Goal: Task Accomplishment & Management: Manage account settings

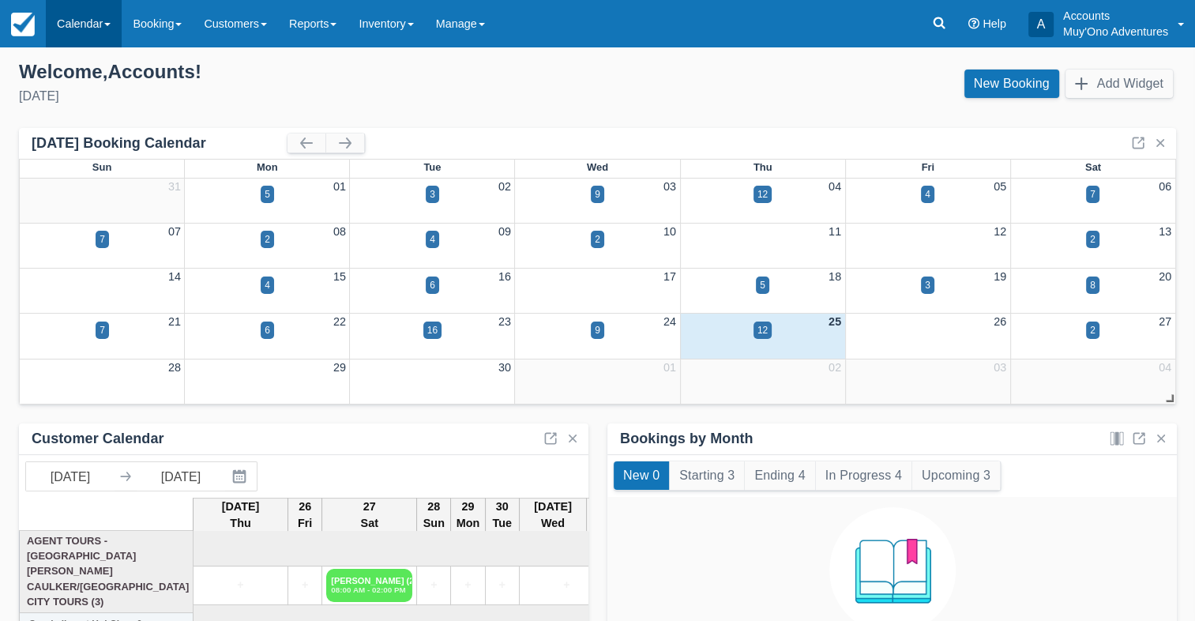
click at [85, 24] on link "Calendar" at bounding box center [84, 23] width 76 height 47
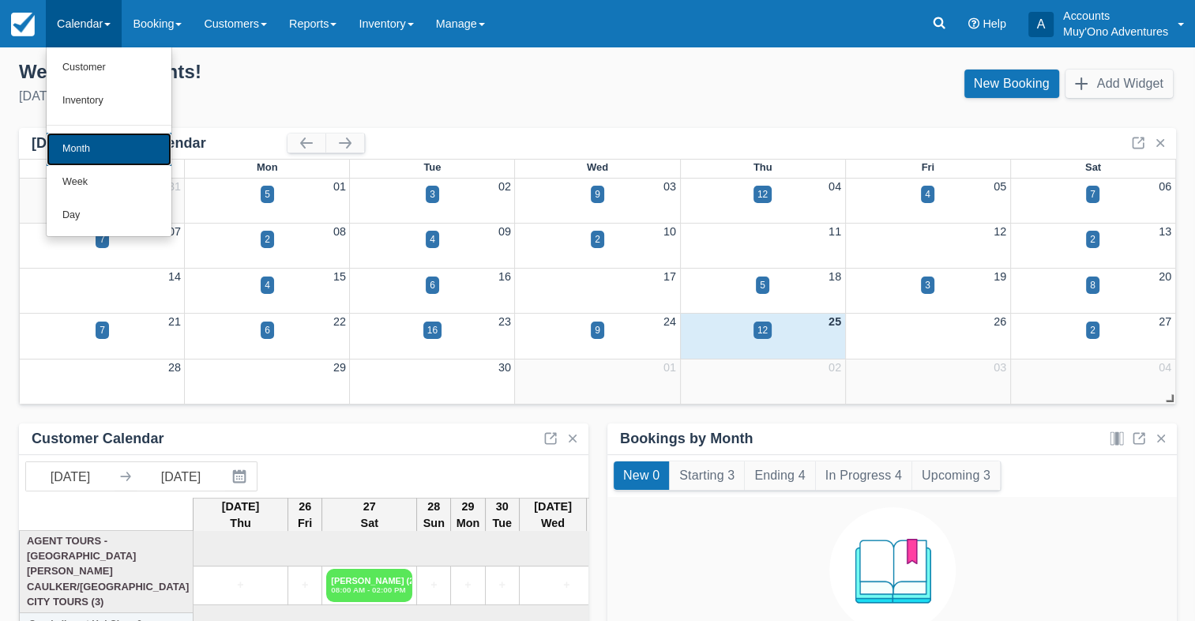
click at [84, 143] on link "Month" at bounding box center [109, 149] width 125 height 33
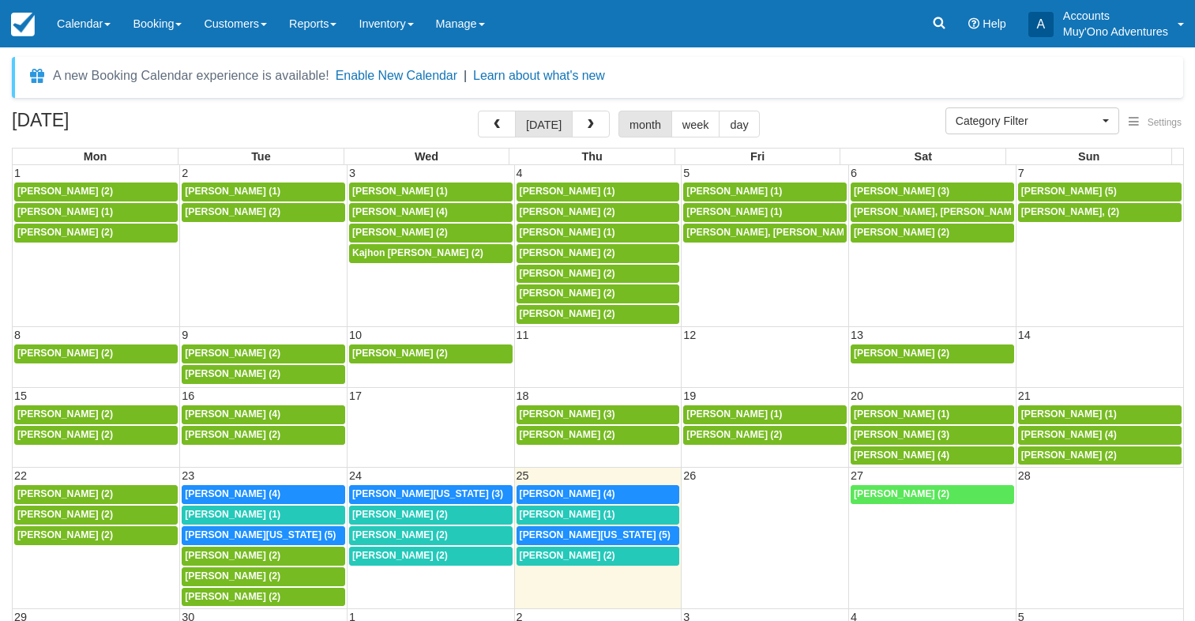
select select
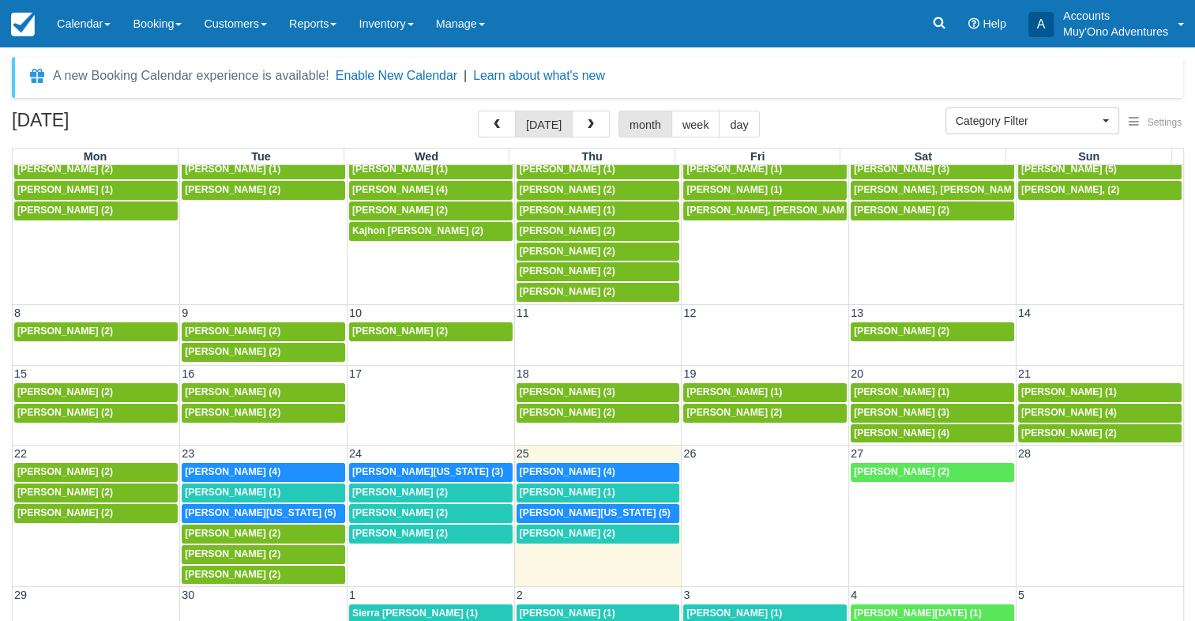
scroll to position [35, 0]
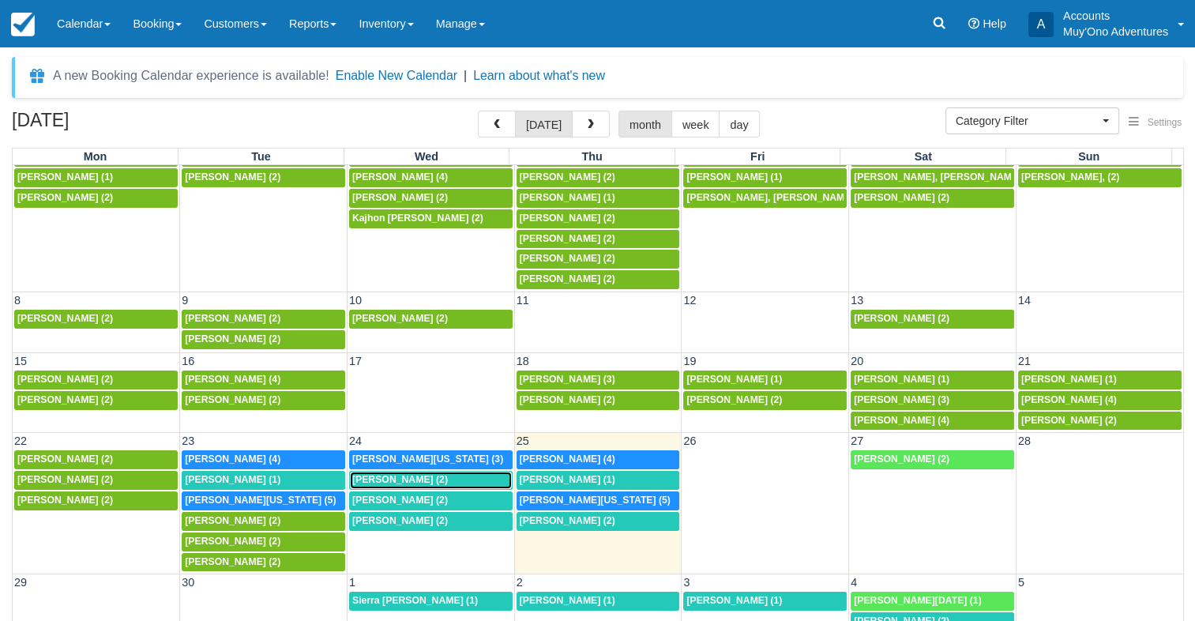
click at [426, 477] on span "[PERSON_NAME] (2)" at bounding box center [400, 479] width 96 height 11
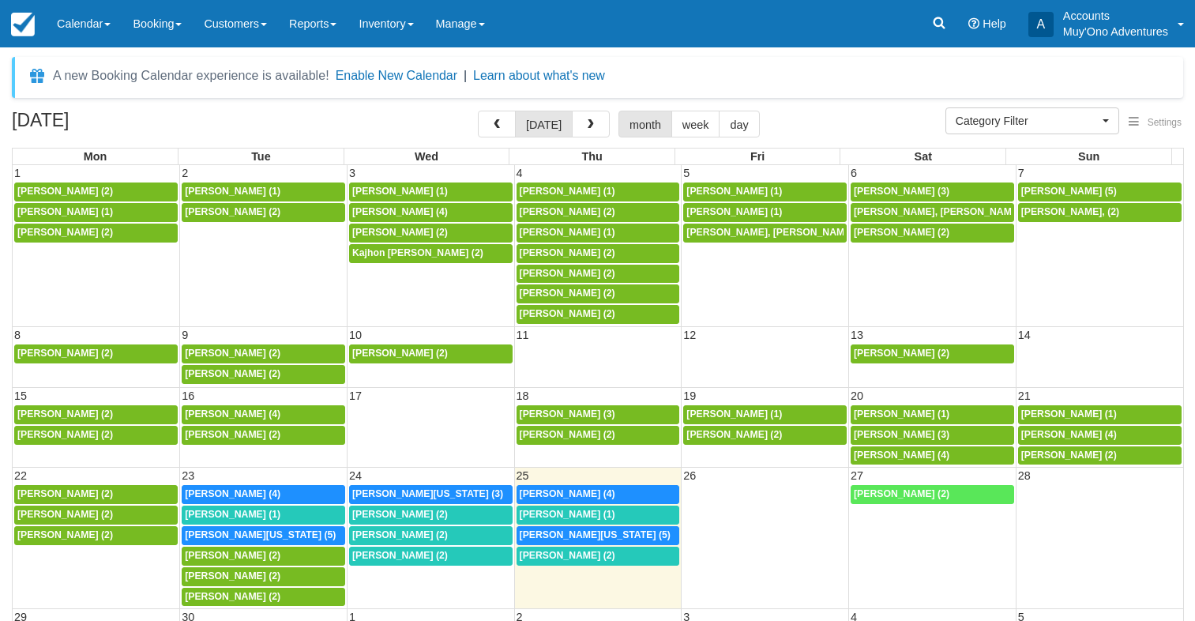
select select
click at [430, 529] on span "[PERSON_NAME] (2)" at bounding box center [400, 534] width 96 height 11
select select
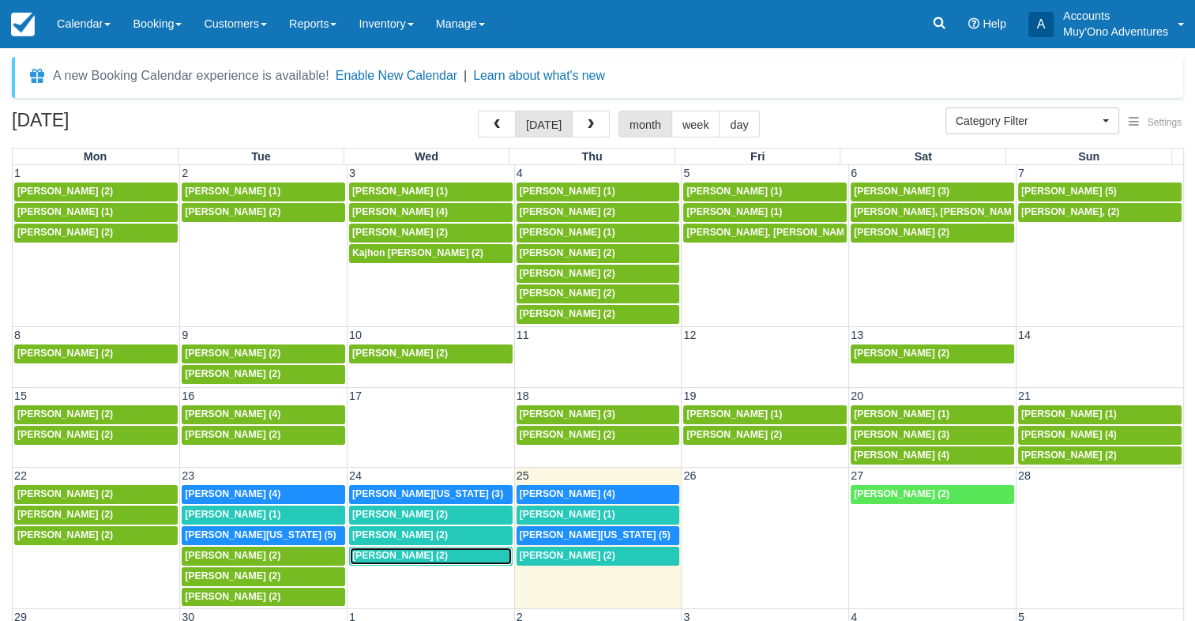
click at [404, 550] on span "[PERSON_NAME] (2)" at bounding box center [400, 555] width 96 height 11
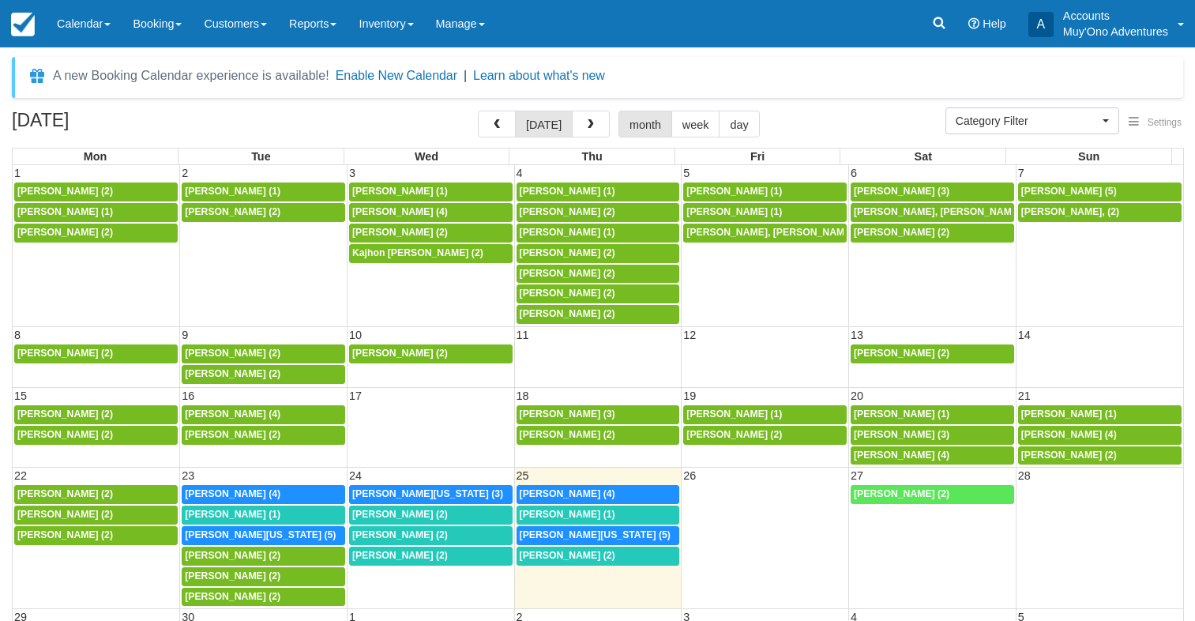
select select
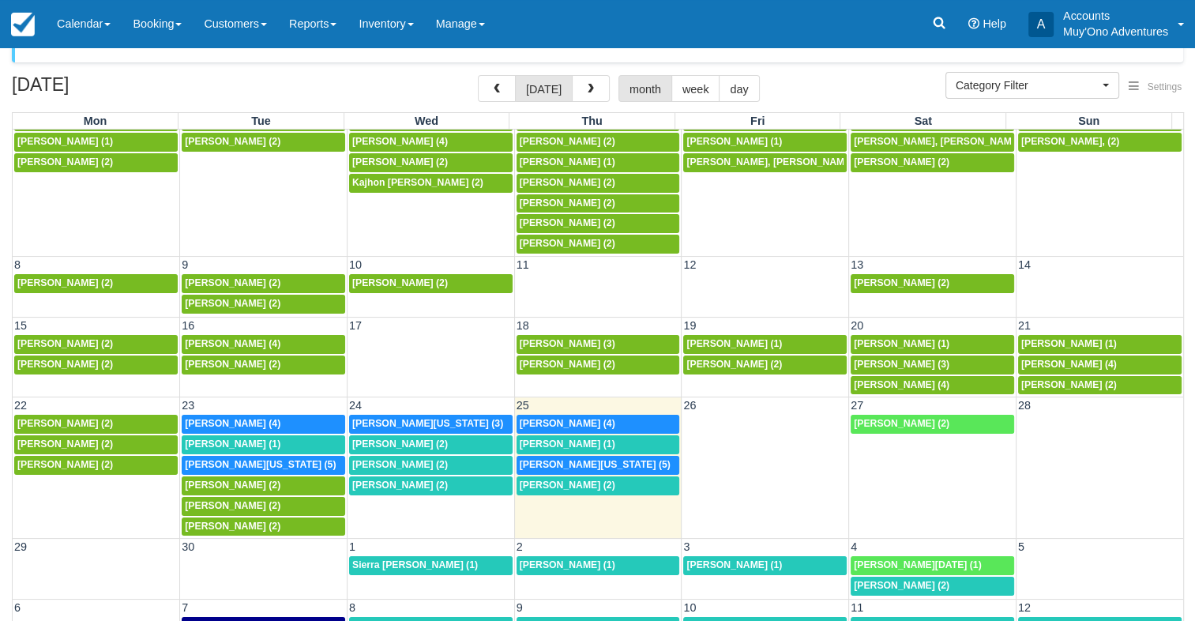
scroll to position [92, 0]
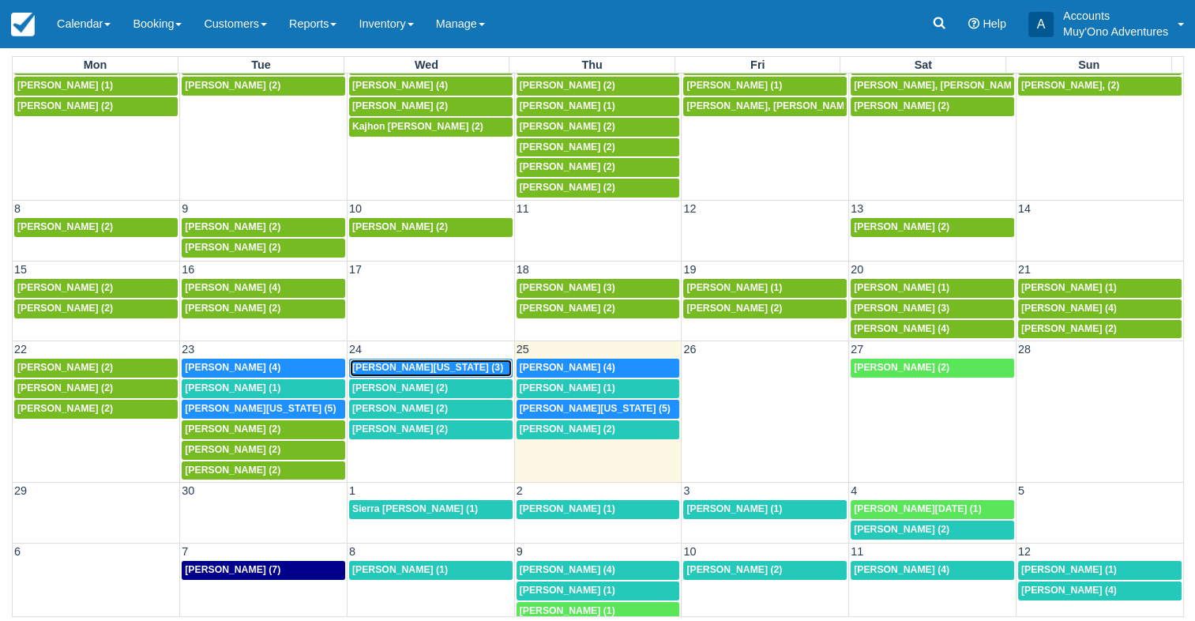
click at [423, 362] on span "[PERSON_NAME][US_STATE] (3)" at bounding box center [427, 367] width 151 height 11
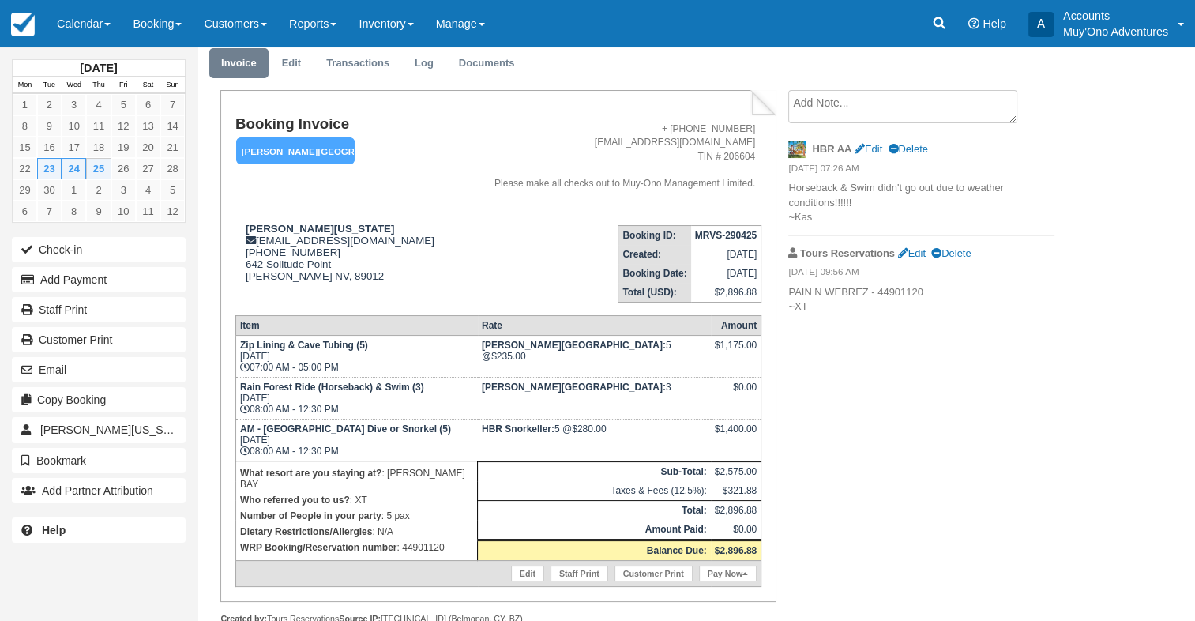
scroll to position [79, 0]
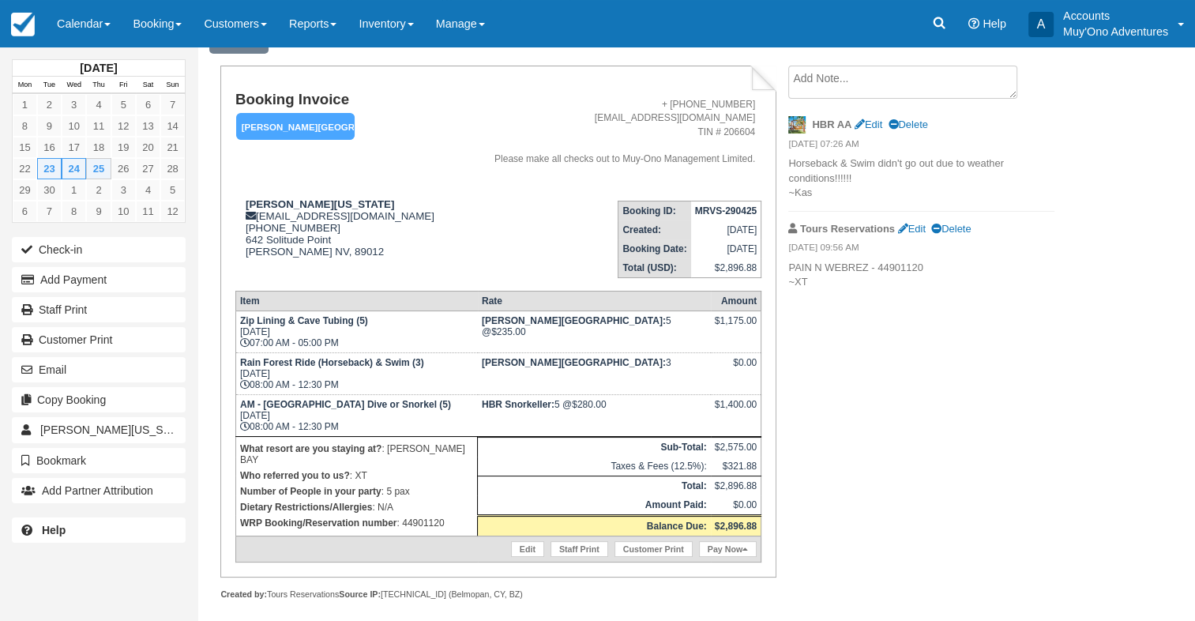
click at [420, 515] on p "WRP Booking/Reservation number : 44901120" at bounding box center [356, 523] width 233 height 16
copy p "44901120"
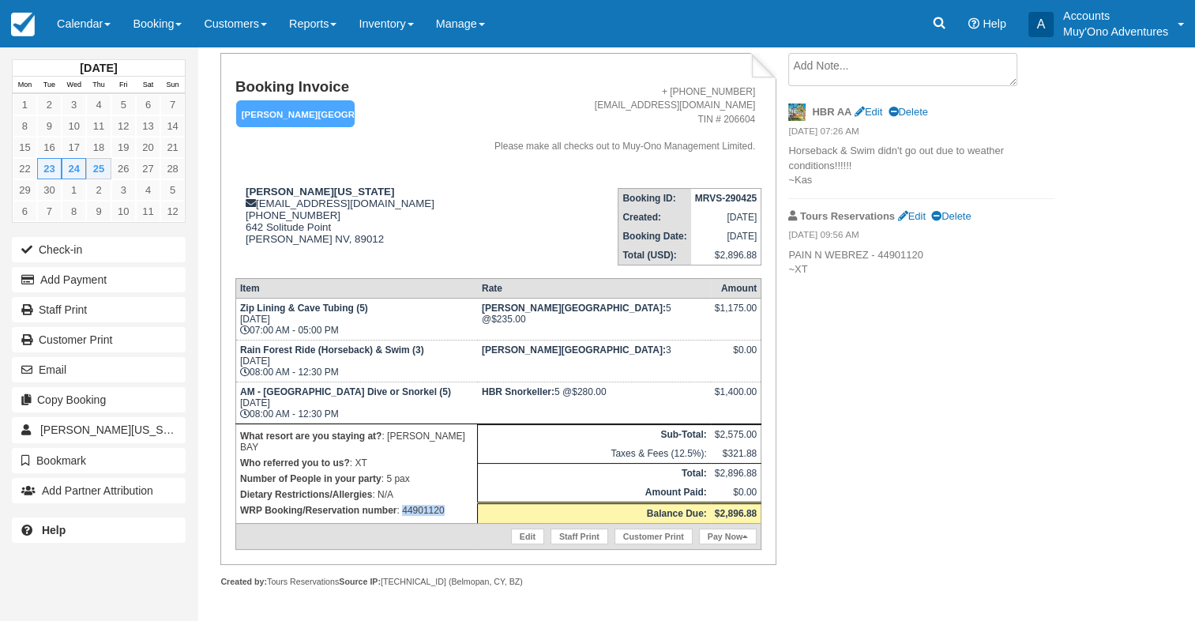
scroll to position [0, 0]
